Goal: Information Seeking & Learning: Understand process/instructions

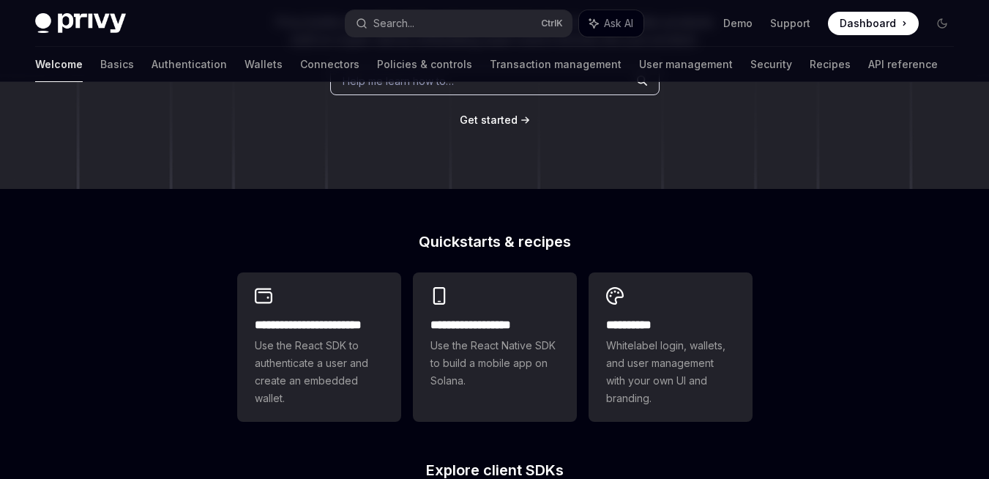
scroll to position [543, 0]
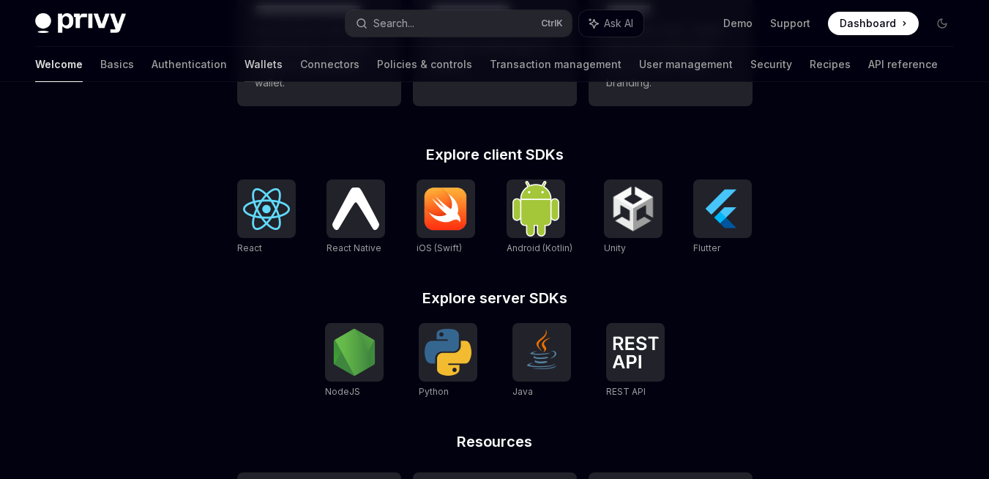
click at [245, 61] on link "Wallets" at bounding box center [264, 64] width 38 height 35
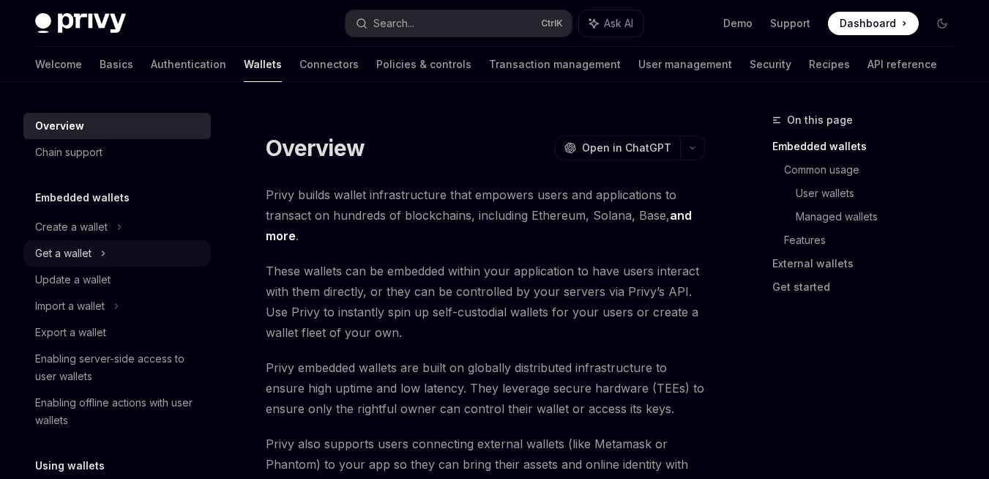
click at [78, 261] on div "Get a wallet" at bounding box center [63, 254] width 56 height 18
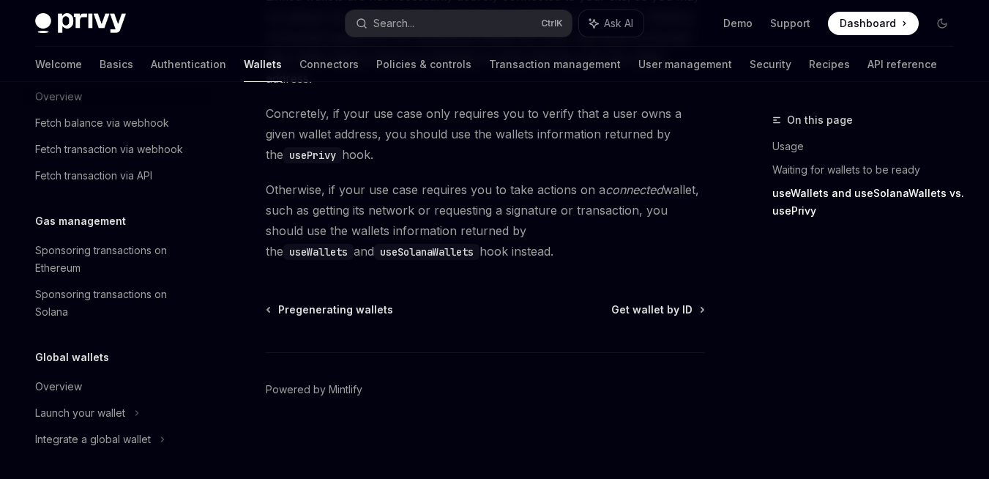
scroll to position [867, 0]
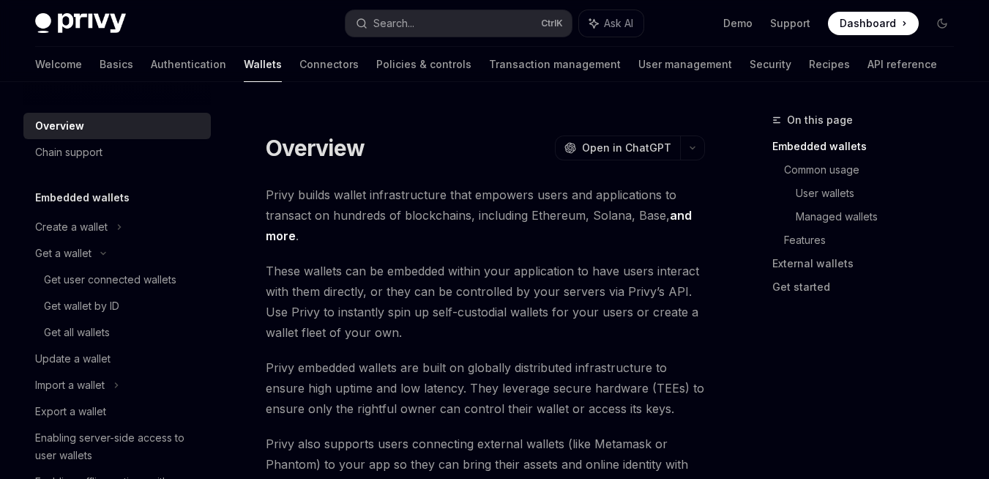
type textarea "*"
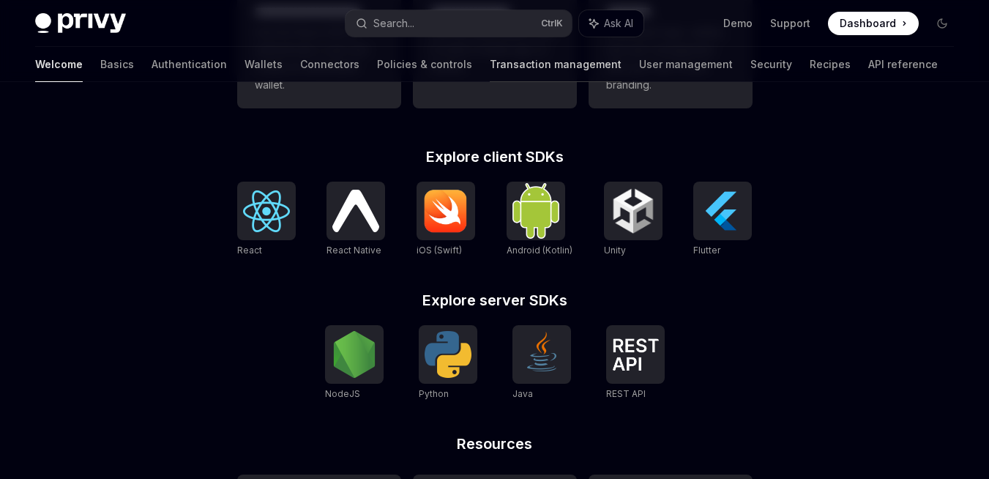
scroll to position [543, 0]
